Goal: Use online tool/utility: Utilize a website feature to perform a specific function

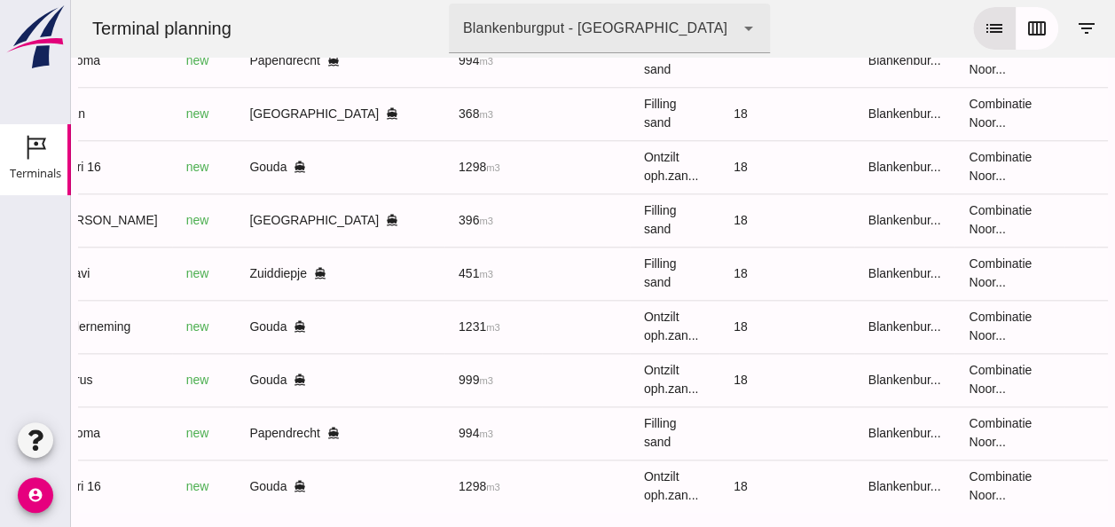
scroll to position [783, 0]
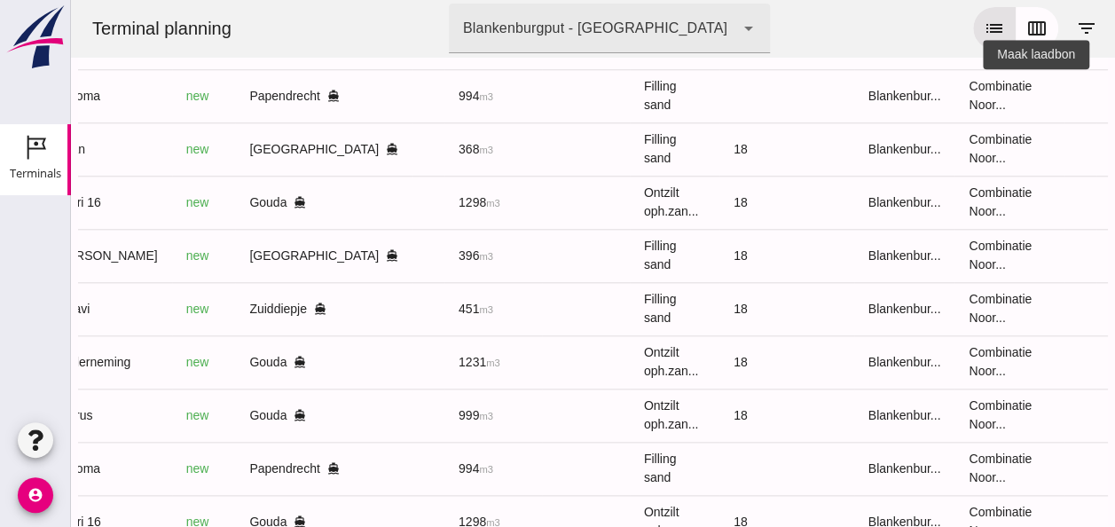
click at [1114, 98] on icon "receipt_long" at bounding box center [1129, 96] width 16 height 16
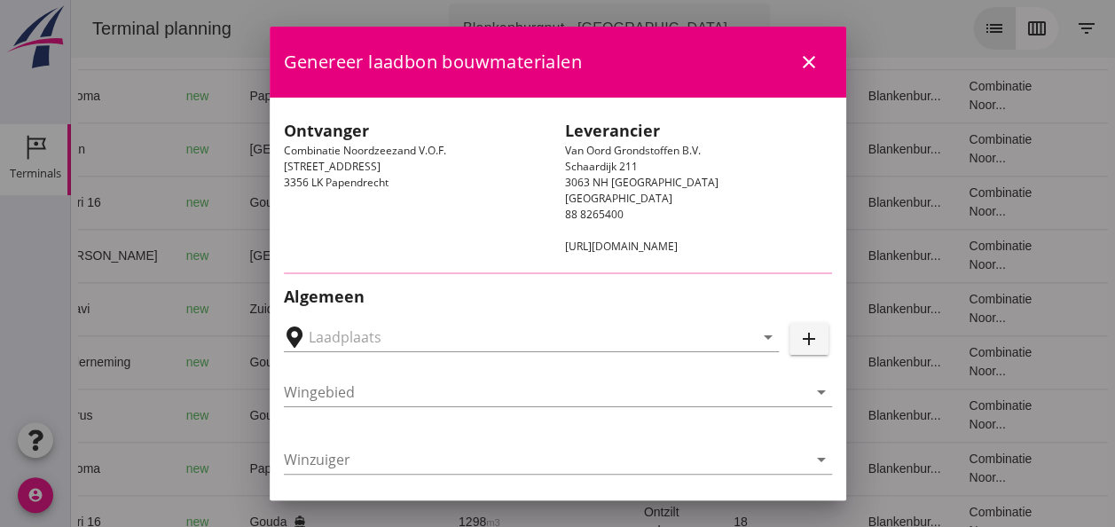
type input "[PERSON_NAME], Papendrecht"
type input "Geroma"
type input "[PERSON_NAME]"
type input "994"
type input "Ophoogzand (6120)"
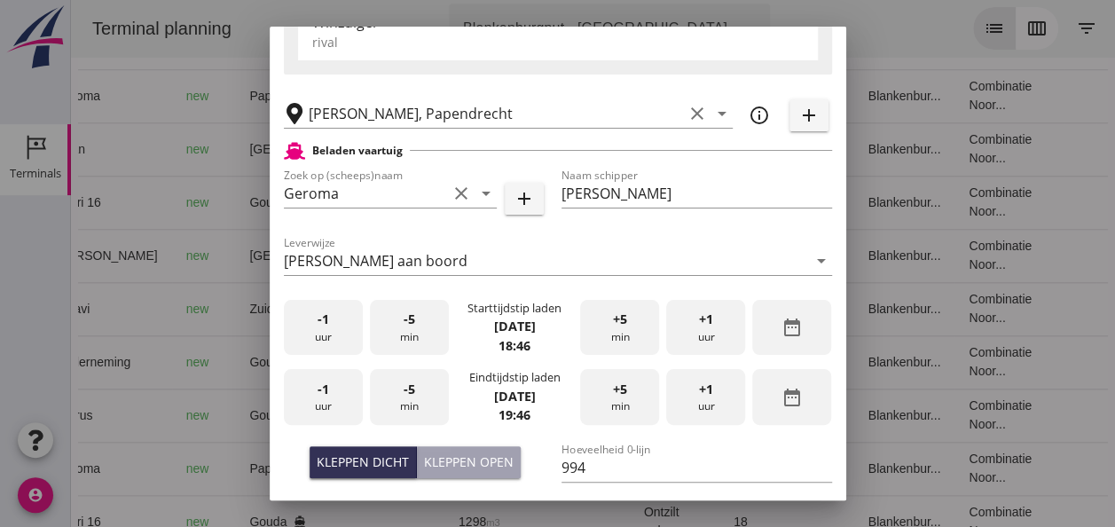
scroll to position [355, 0]
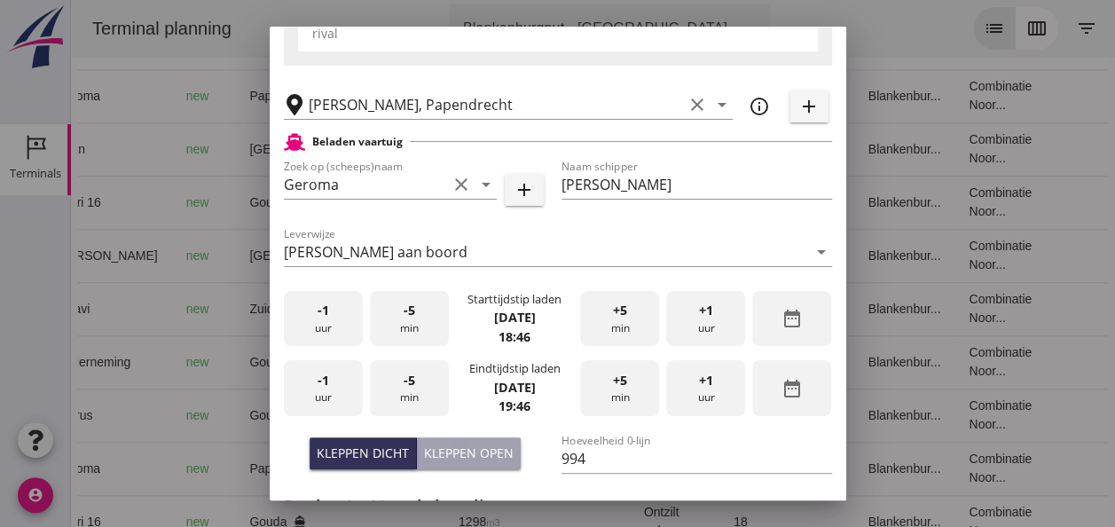
click at [328, 340] on div "-1 uur" at bounding box center [323, 319] width 79 height 56
click at [419, 330] on div "-5 min" at bounding box center [409, 319] width 79 height 56
click at [414, 328] on div "-5 min" at bounding box center [409, 319] width 79 height 56
click at [338, 385] on div "-1 uur" at bounding box center [323, 388] width 79 height 56
click at [398, 400] on div "-5 min" at bounding box center [409, 388] width 79 height 56
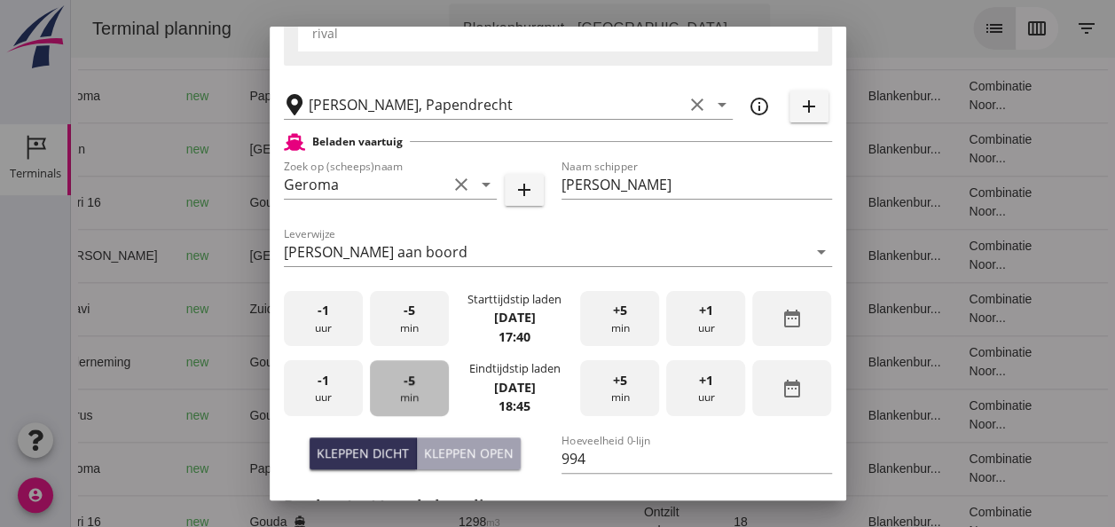
click at [398, 400] on div "-5 min" at bounding box center [409, 388] width 79 height 56
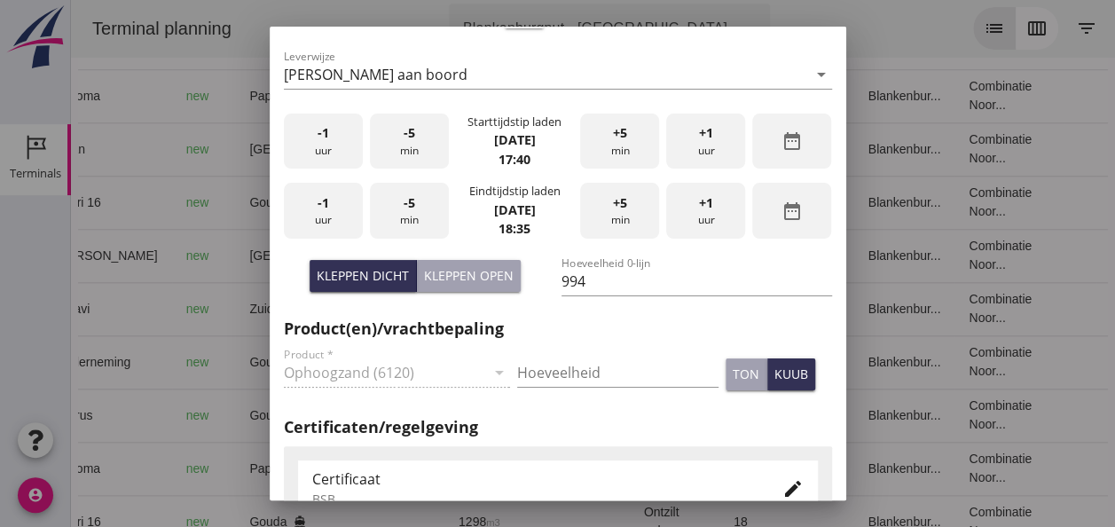
scroll to position [621, 0]
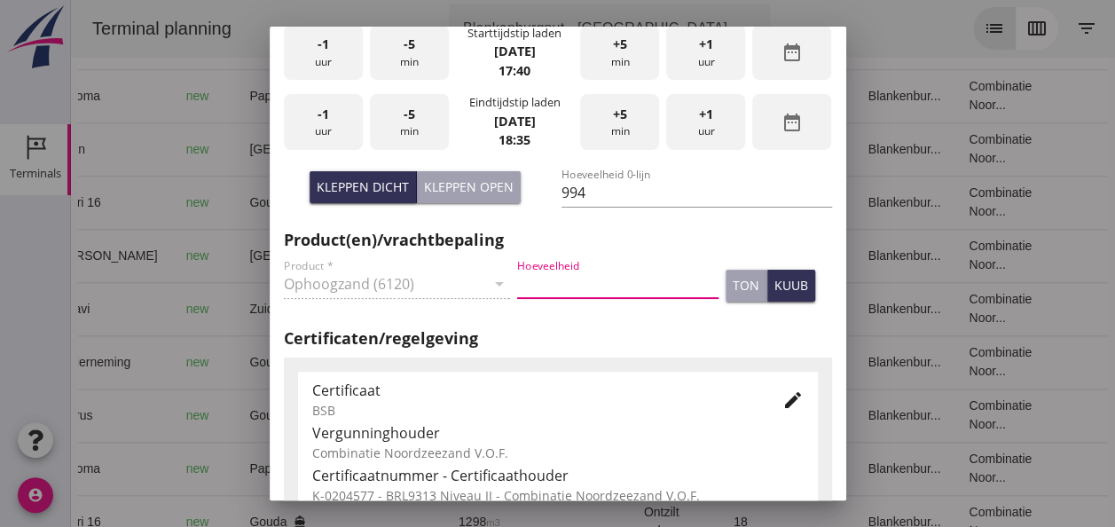
click at [531, 283] on input "Hoeveelheid" at bounding box center [617, 284] width 201 height 28
type input "994"
click at [775, 284] on div "kuub" at bounding box center [792, 285] width 34 height 19
click at [783, 401] on icon "edit" at bounding box center [793, 400] width 21 height 21
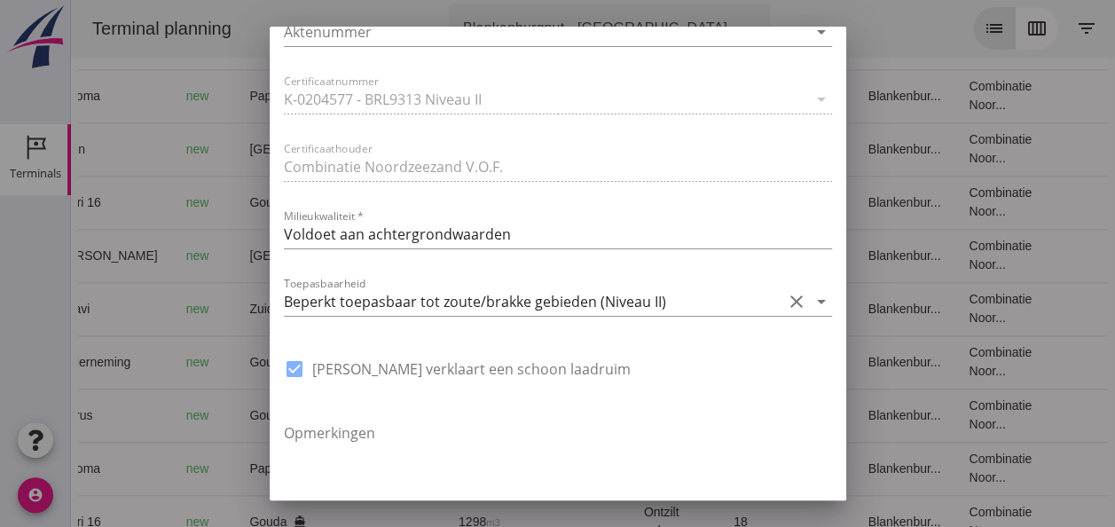
scroll to position [1242, 0]
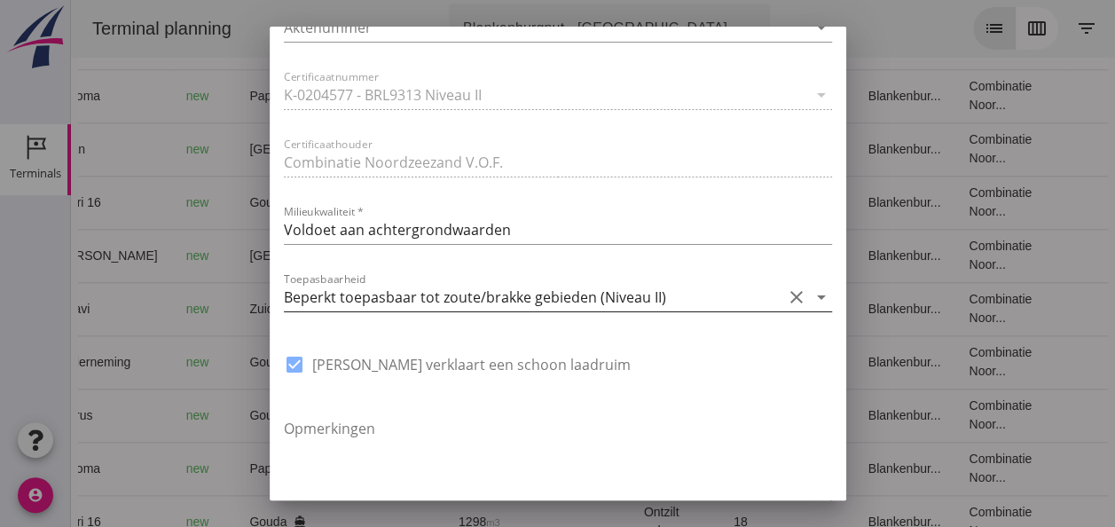
click at [786, 295] on icon "clear" at bounding box center [796, 297] width 21 height 21
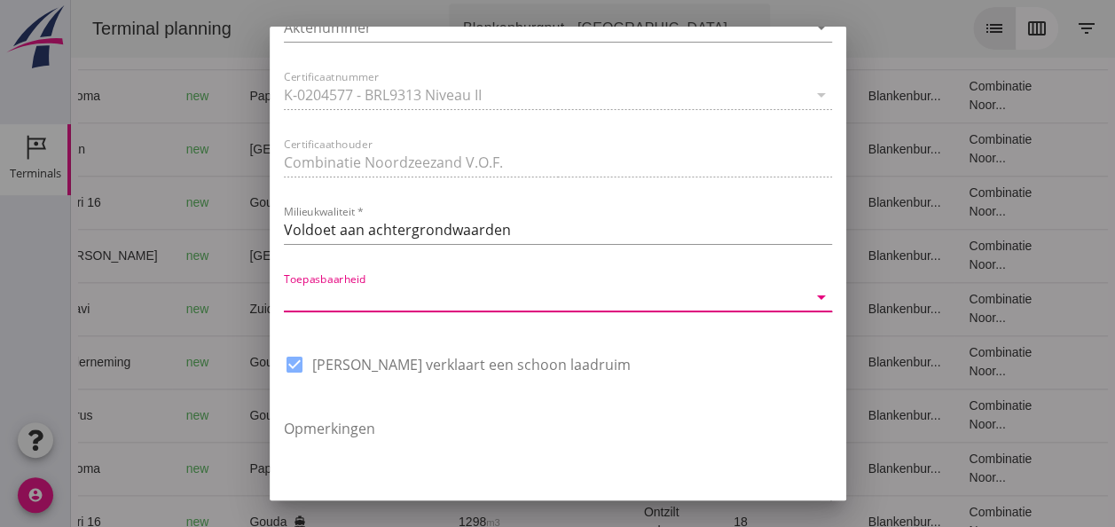
click at [811, 296] on icon "arrow_drop_down" at bounding box center [821, 297] width 21 height 21
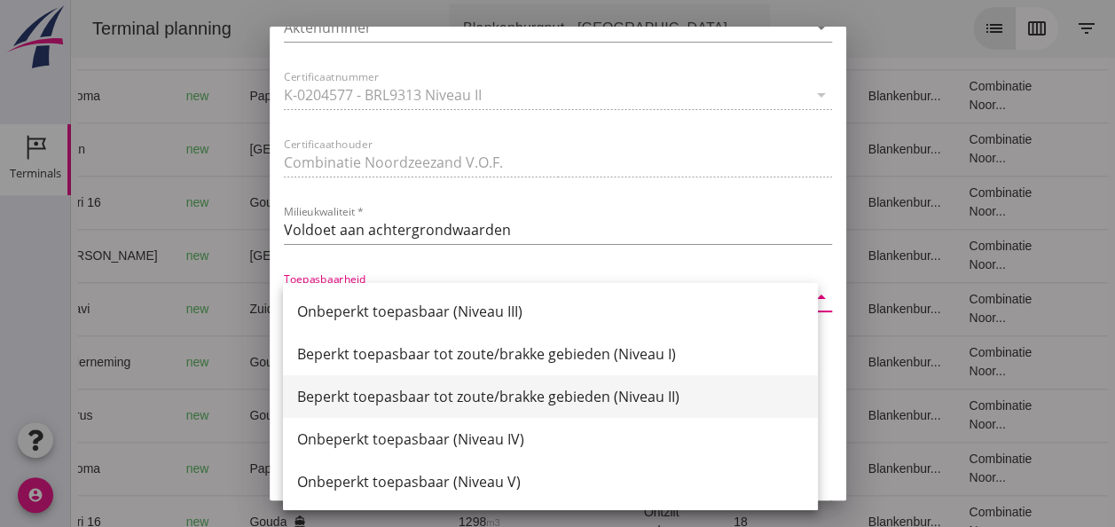
click at [662, 395] on div "Beperkt toepasbaar tot zoute/brakke gebieden (Niveau II)" at bounding box center [550, 396] width 507 height 21
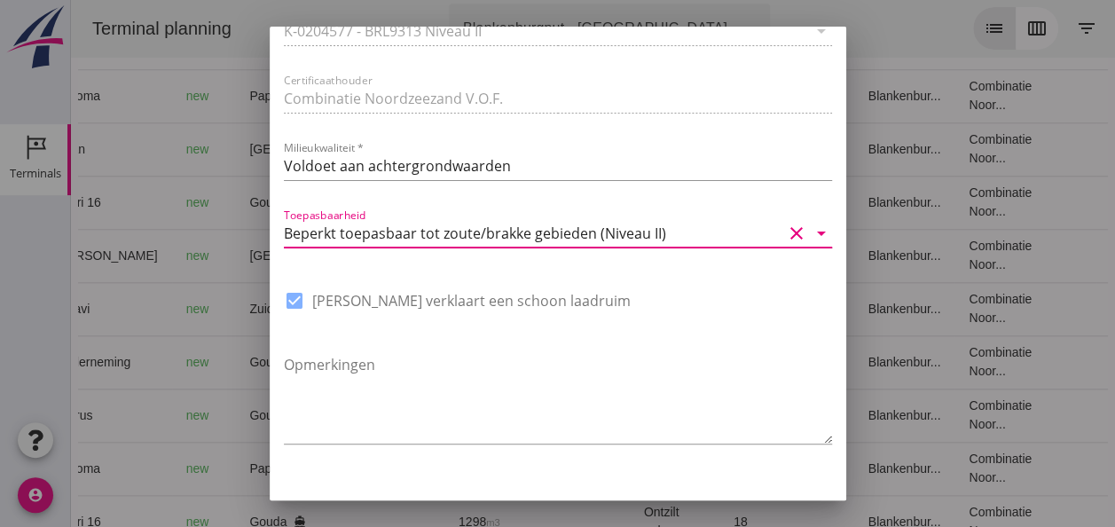
scroll to position [1344, 0]
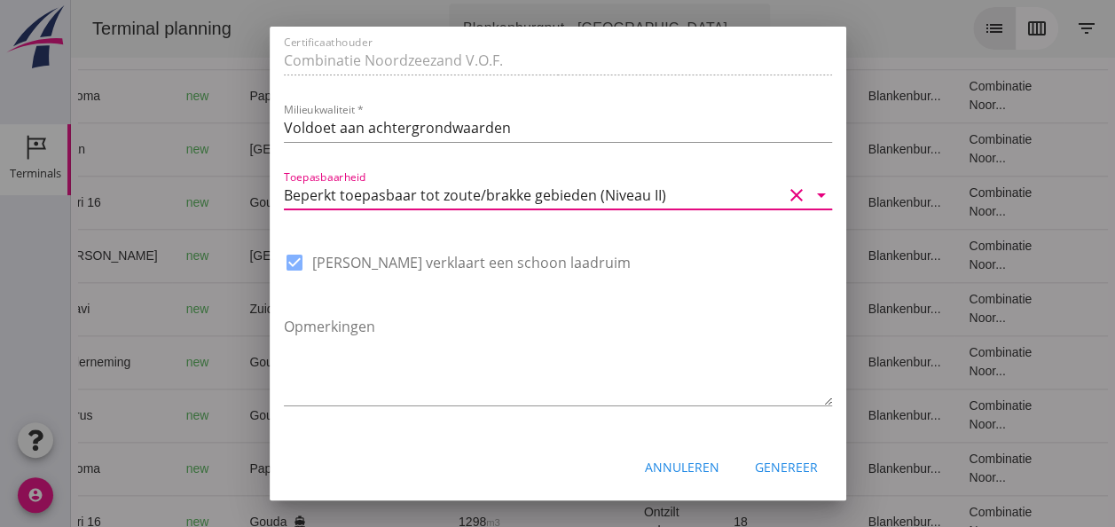
click at [769, 470] on div "Genereer" at bounding box center [786, 467] width 63 height 19
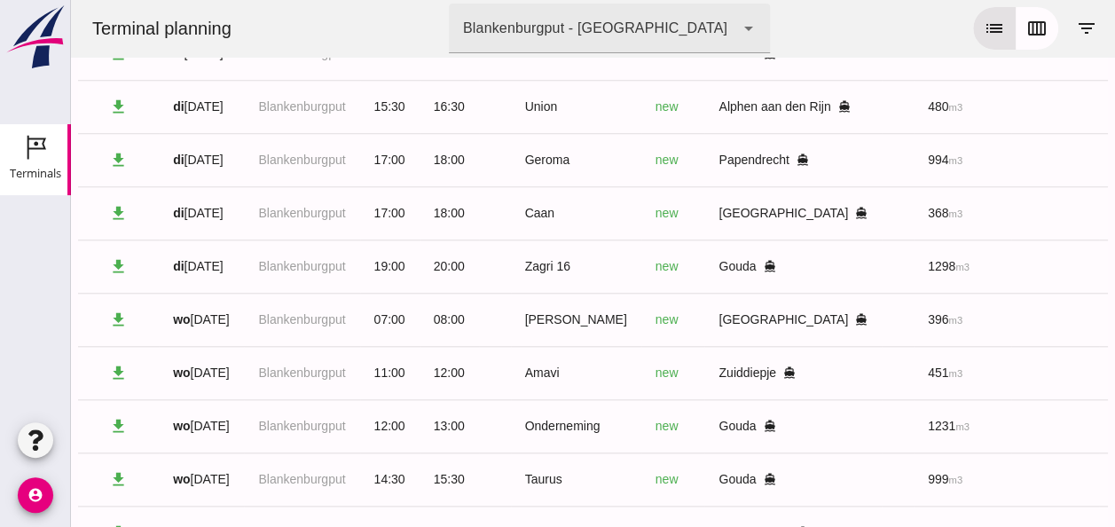
scroll to position [854, 0]
